Goal: Task Accomplishment & Management: Use online tool/utility

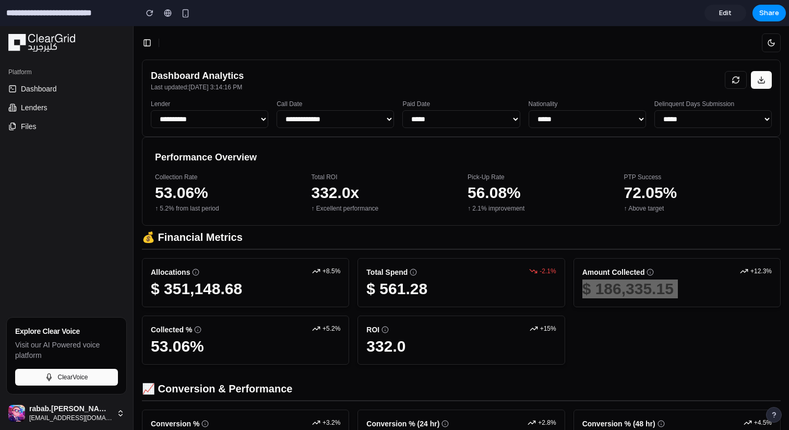
click at [70, 12] on input "**********" at bounding box center [68, 13] width 129 height 19
click at [723, 10] on span "Edit" at bounding box center [725, 13] width 13 height 10
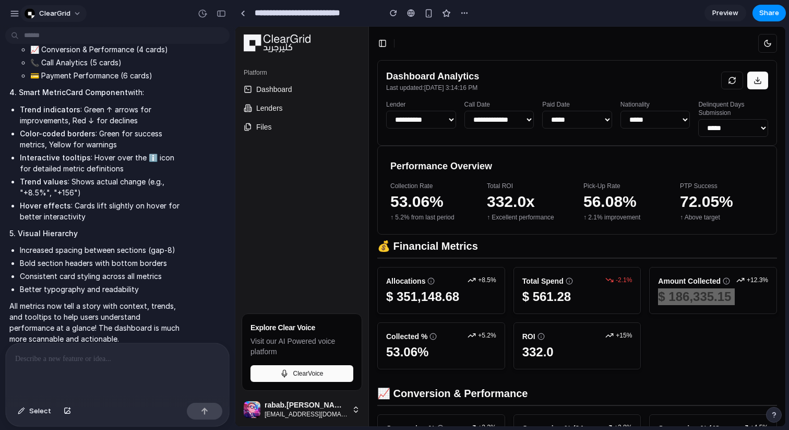
scroll to position [1105, 0]
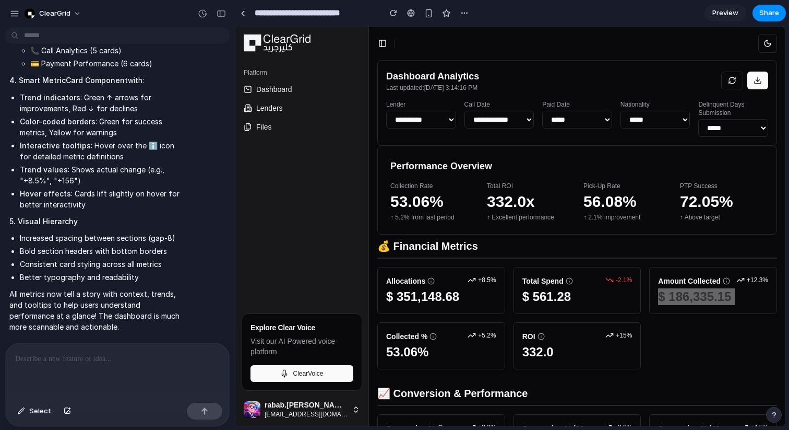
click at [730, 13] on span "Preview" at bounding box center [725, 13] width 26 height 10
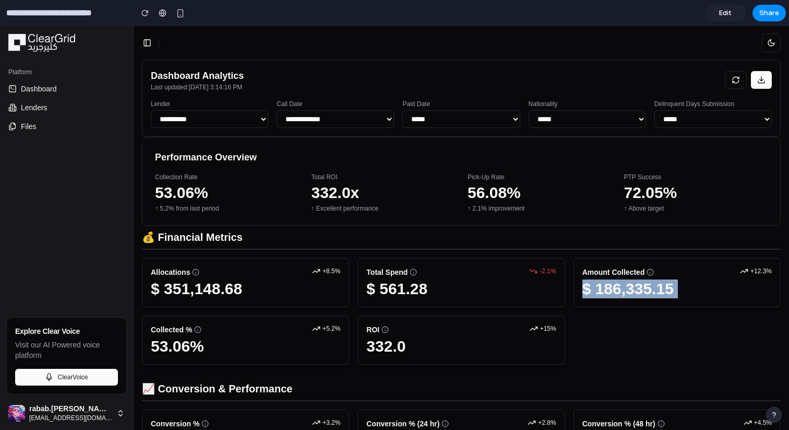
click at [202, 117] on select "**********" at bounding box center [209, 119] width 117 height 18
click at [151, 110] on select "**********" at bounding box center [209, 119] width 117 height 18
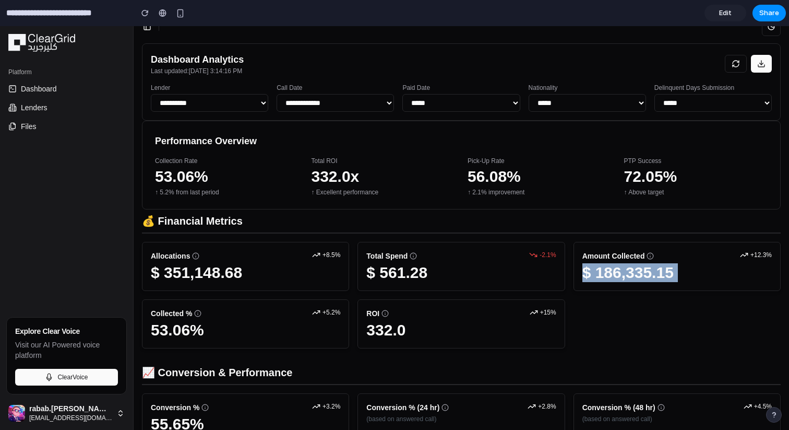
scroll to position [18, 0]
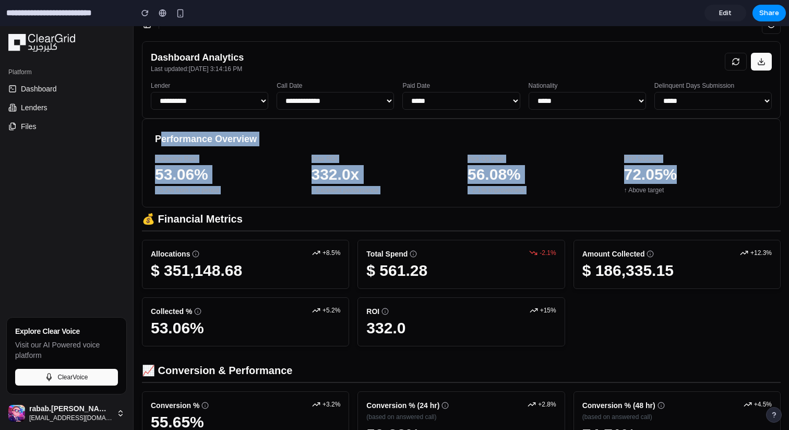
drag, startPoint x: 162, startPoint y: 140, endPoint x: 665, endPoint y: 161, distance: 503.0
click at [665, 161] on div "Performance Overview Collection Rate 53.06% ↑ 5.2% from last period Total ROI 3…" at bounding box center [461, 162] width 639 height 89
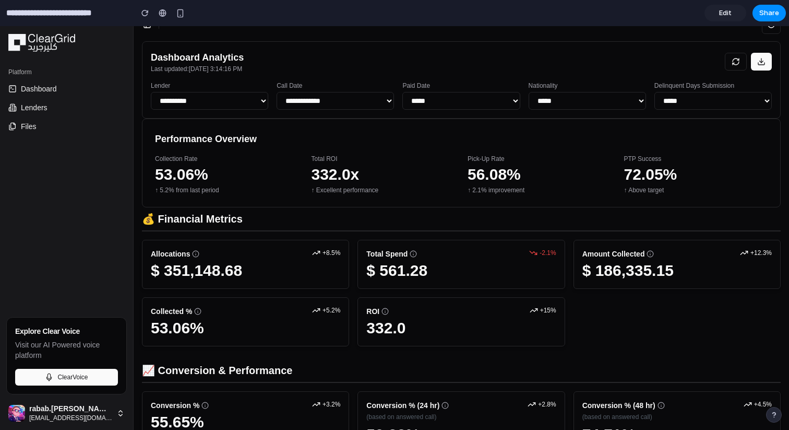
click at [678, 197] on div "Performance Overview Collection Rate 53.06% ↑ 5.2% from last period Total ROI 3…" at bounding box center [461, 162] width 639 height 89
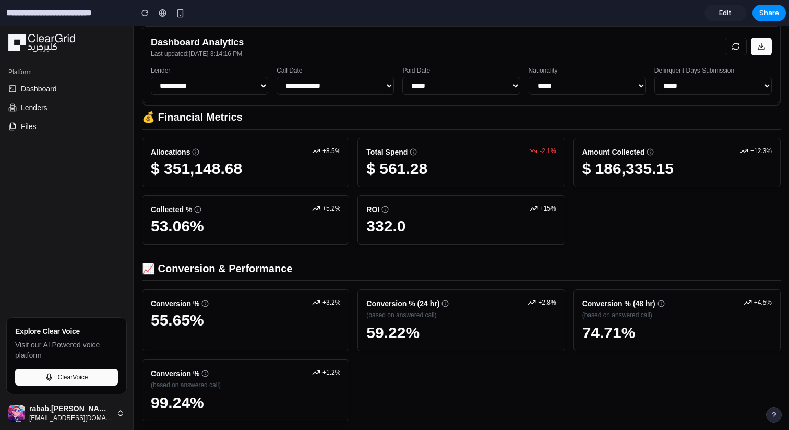
click at [400, 170] on h2 "$ 561.28" at bounding box center [460, 168] width 189 height 19
click at [617, 174] on h2 "$ 186,335.15" at bounding box center [676, 168] width 189 height 19
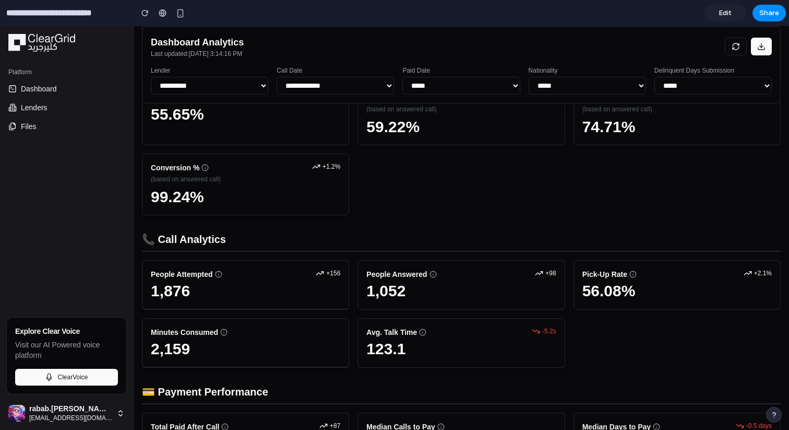
scroll to position [330, 0]
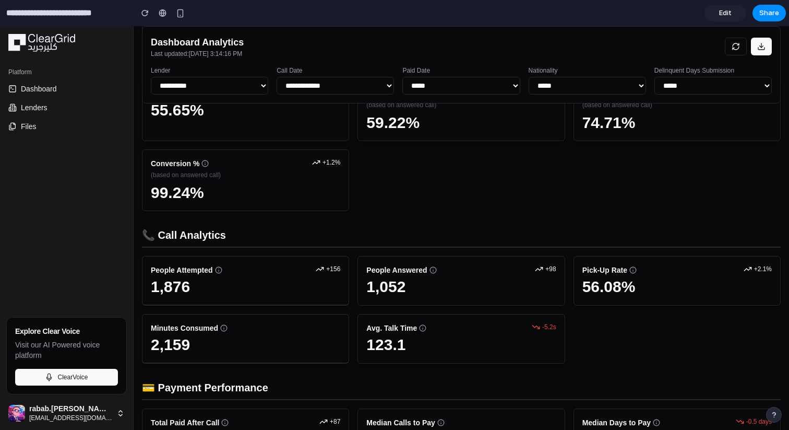
click at [162, 294] on h2 "1,876" at bounding box center [245, 286] width 189 height 19
click at [177, 347] on h2 "2,159" at bounding box center [245, 344] width 189 height 19
click at [403, 277] on div "People Answered +98 1,052" at bounding box center [461, 281] width 207 height 50
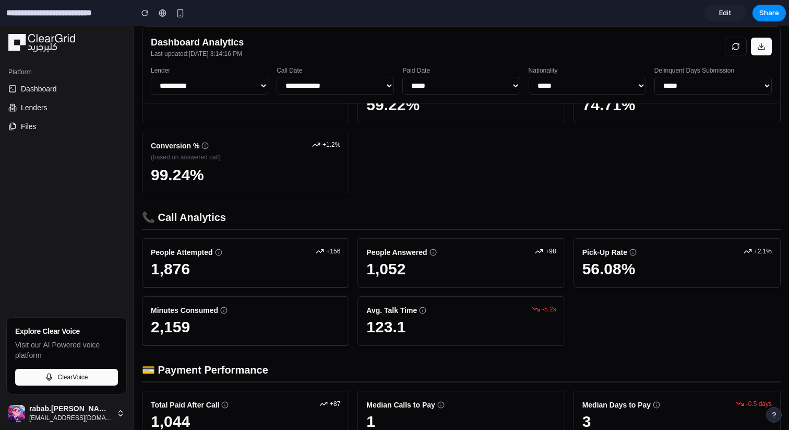
scroll to position [0, 0]
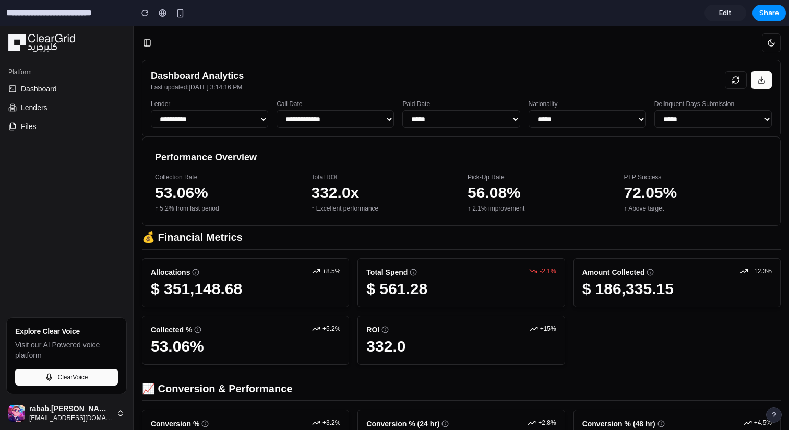
click at [61, 16] on input "**********" at bounding box center [66, 13] width 125 height 19
drag, startPoint x: 730, startPoint y: 12, endPoint x: 33, endPoint y: 88, distance: 700.3
click at [730, 12] on span "Edit" at bounding box center [725, 13] width 13 height 10
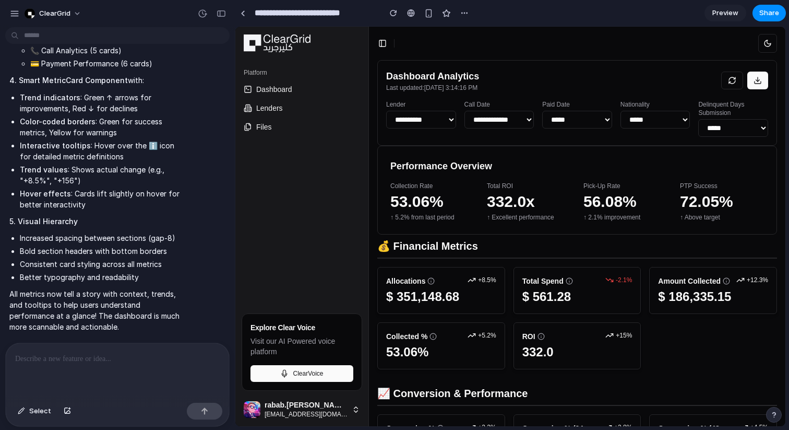
click at [712, 16] on link "Preview" at bounding box center [726, 13] width 42 height 17
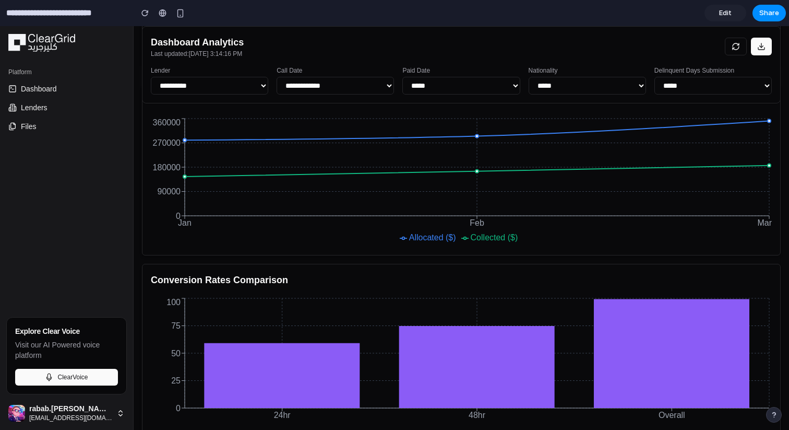
scroll to position [555, 0]
